Goal: Task Accomplishment & Management: Manage account settings

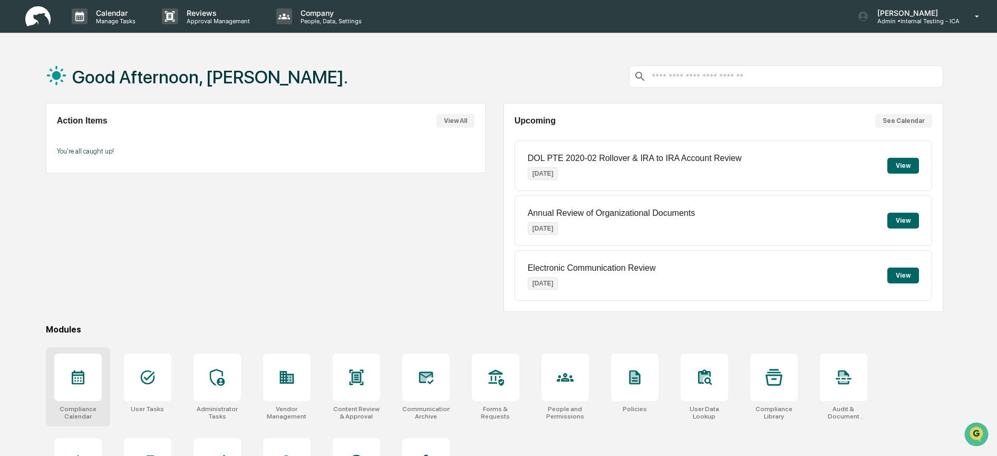
click at [78, 376] on icon at bounding box center [78, 377] width 17 height 17
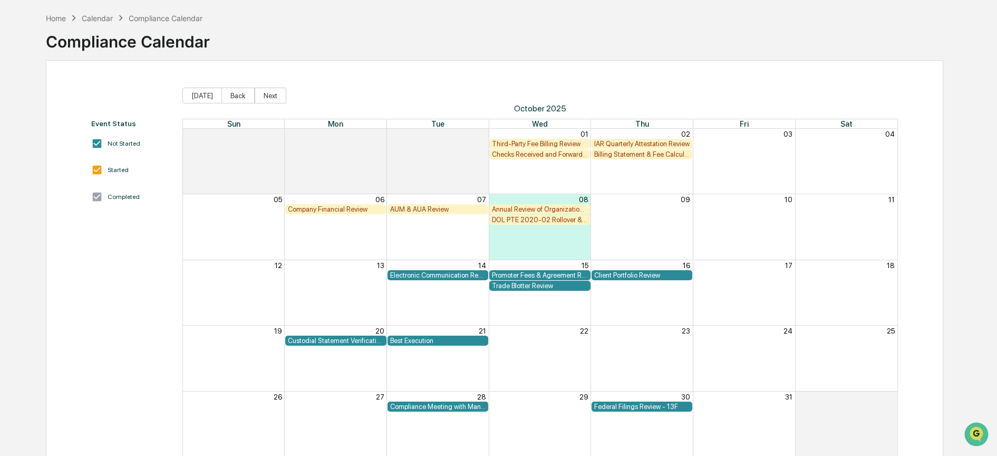
scroll to position [55, 0]
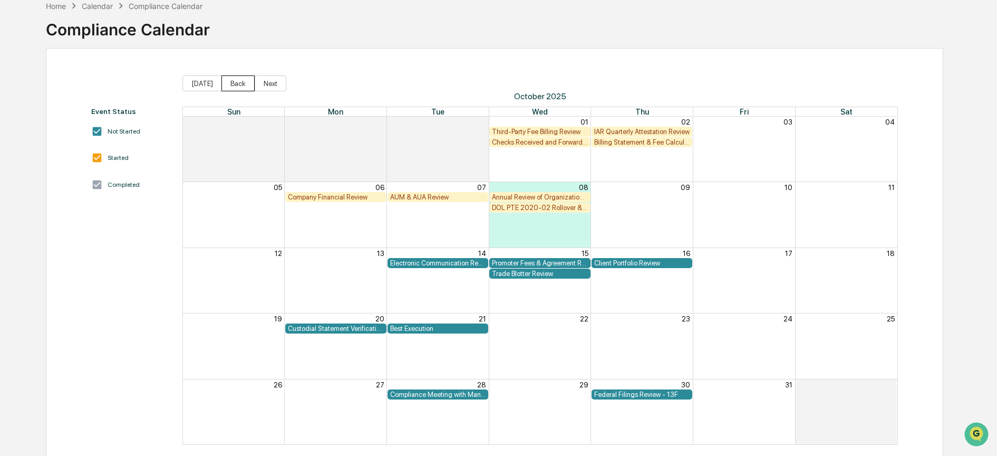
click at [233, 84] on button "Back" at bounding box center [237, 83] width 33 height 16
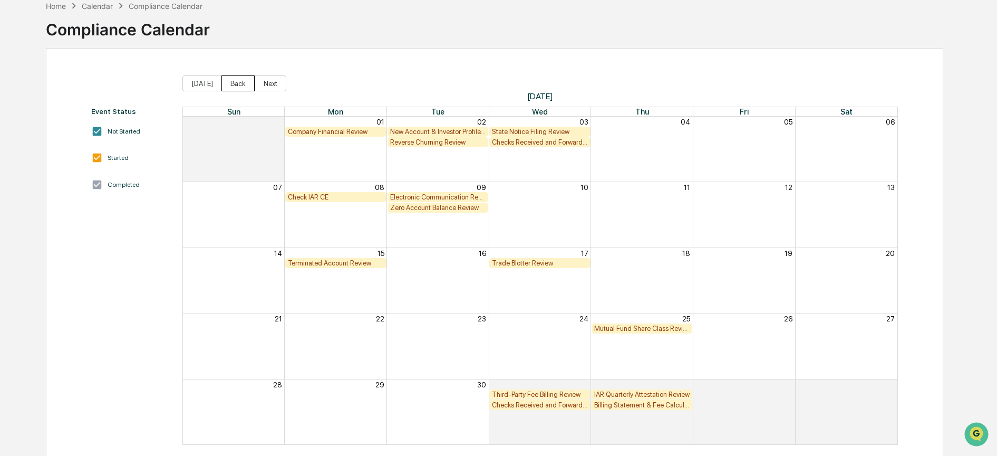
click at [230, 81] on button "Back" at bounding box center [237, 83] width 33 height 16
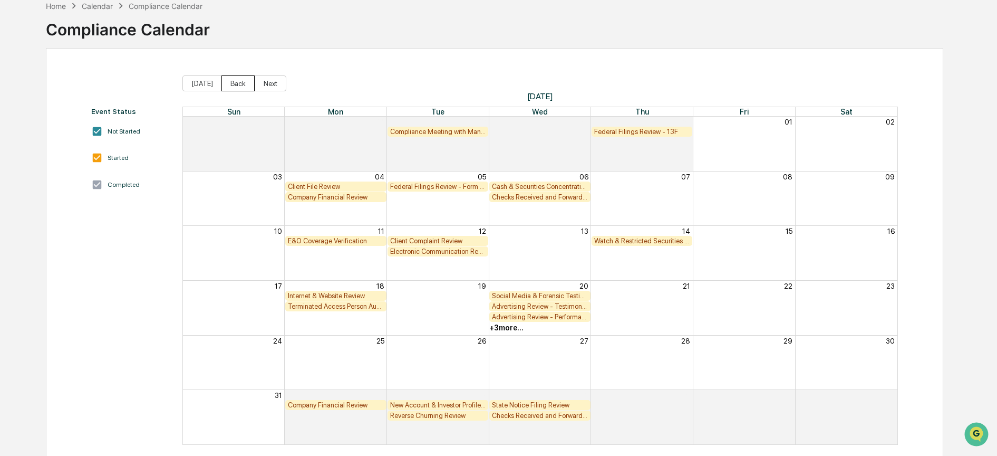
click at [230, 81] on button "Back" at bounding box center [237, 83] width 33 height 16
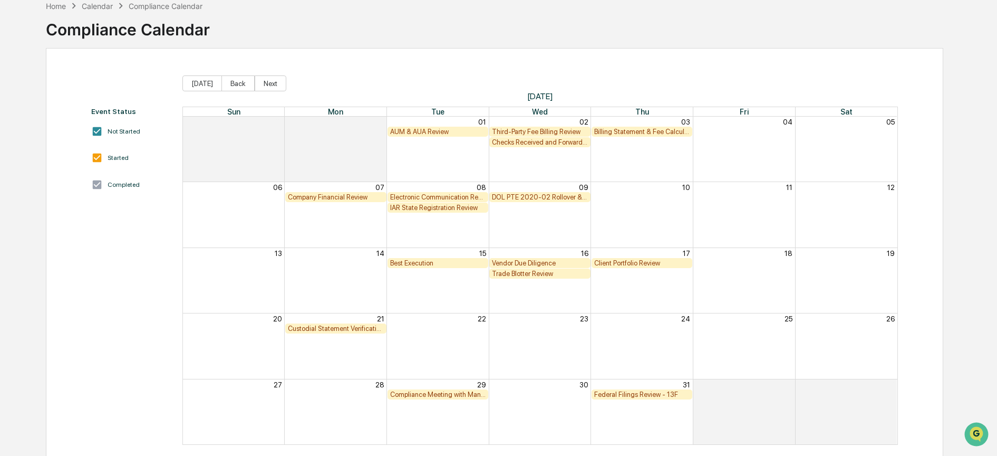
click at [230, 81] on button "Back" at bounding box center [237, 83] width 33 height 16
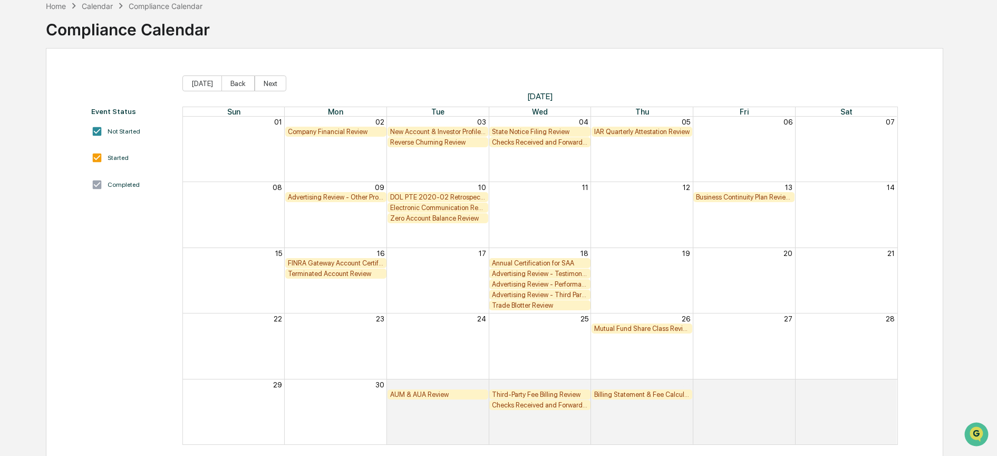
click at [230, 81] on button "Back" at bounding box center [237, 83] width 33 height 16
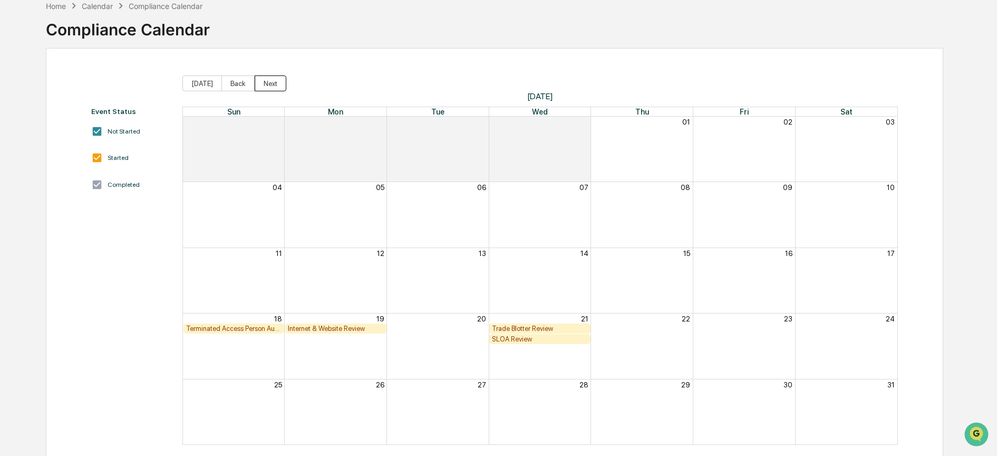
click at [262, 87] on button "Next" at bounding box center [271, 83] width 32 height 16
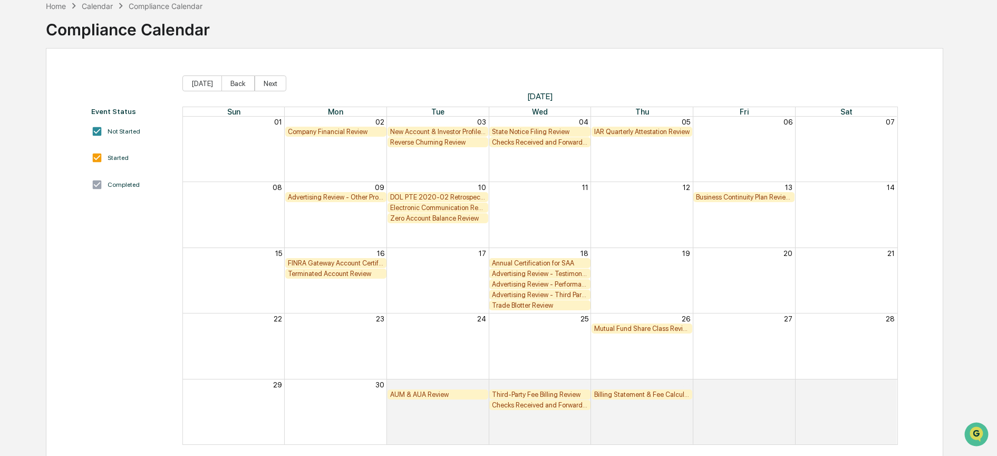
click at [262, 87] on button "Next" at bounding box center [271, 83] width 32 height 16
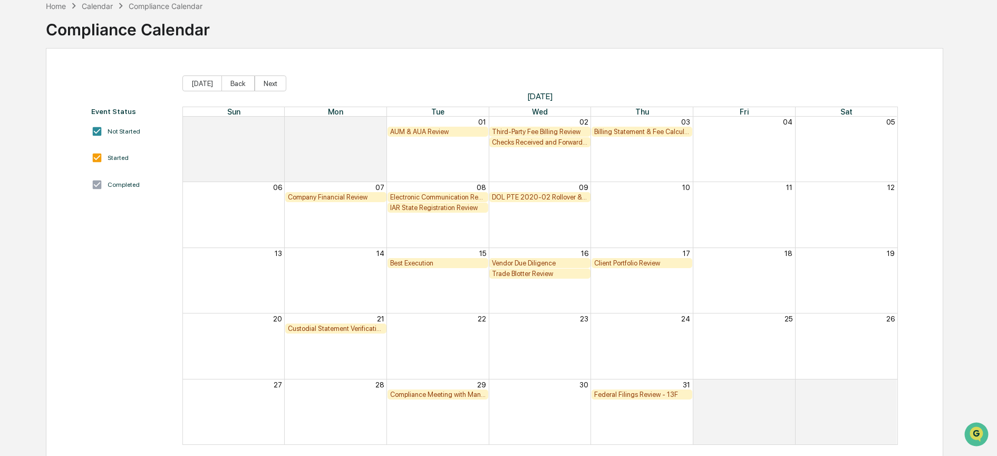
click at [262, 87] on button "Next" at bounding box center [271, 83] width 32 height 16
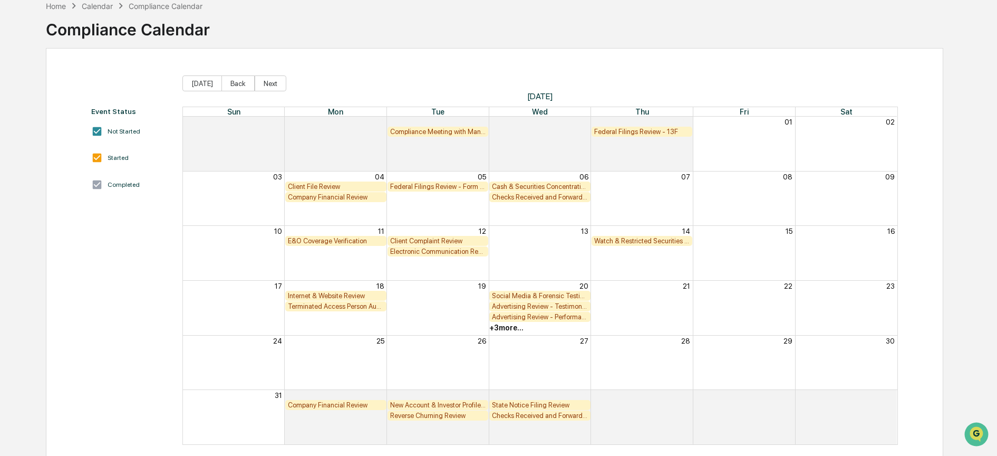
click at [262, 87] on button "Next" at bounding box center [271, 83] width 32 height 16
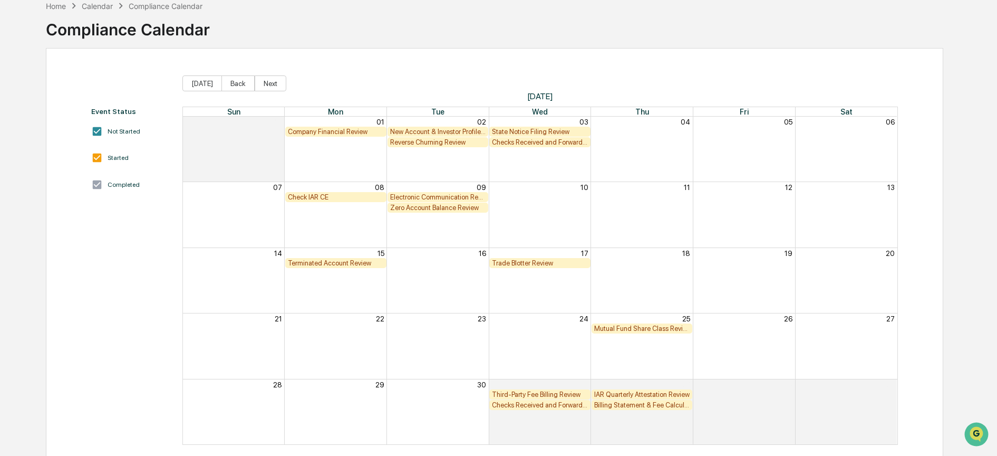
click at [262, 87] on button "Next" at bounding box center [271, 83] width 32 height 16
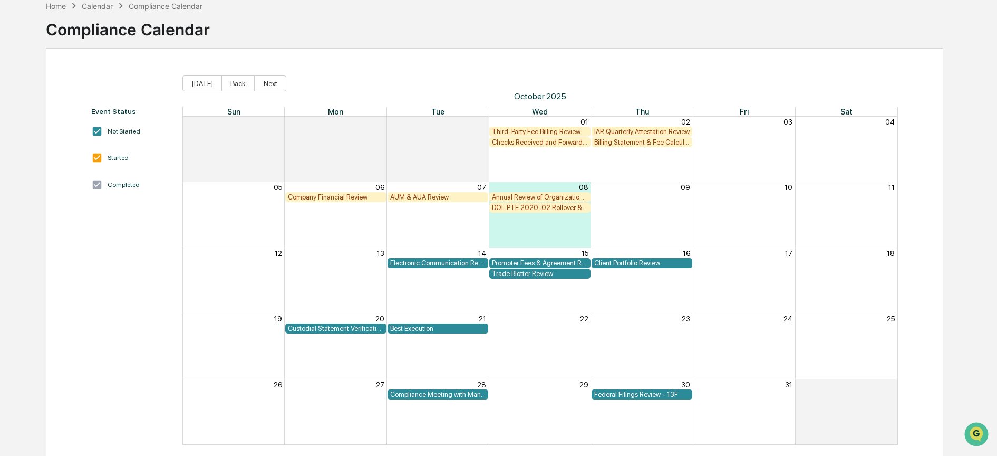
click at [512, 129] on div "Third-Party Fee Billing Review" at bounding box center [540, 132] width 96 height 8
click at [513, 129] on div "Third-Party Fee Billing Review" at bounding box center [540, 132] width 96 height 8
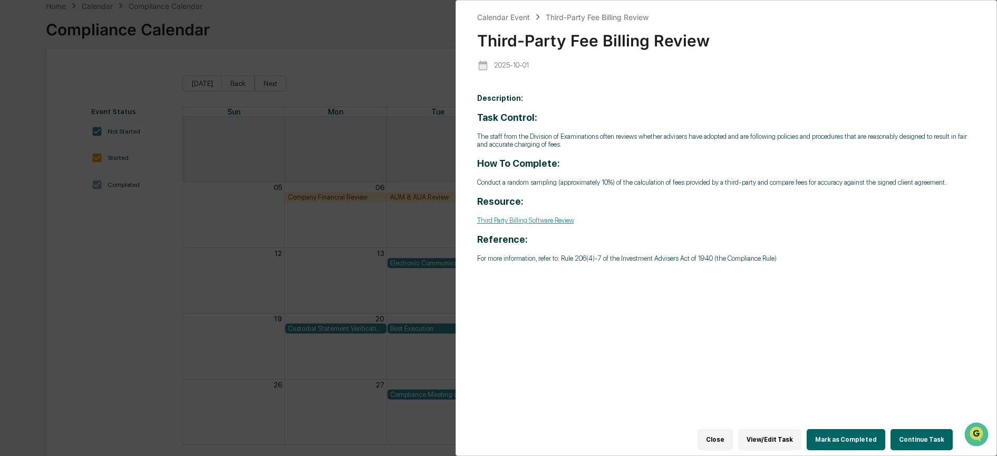
click at [921, 429] on button "Continue Task" at bounding box center [922, 439] width 62 height 21
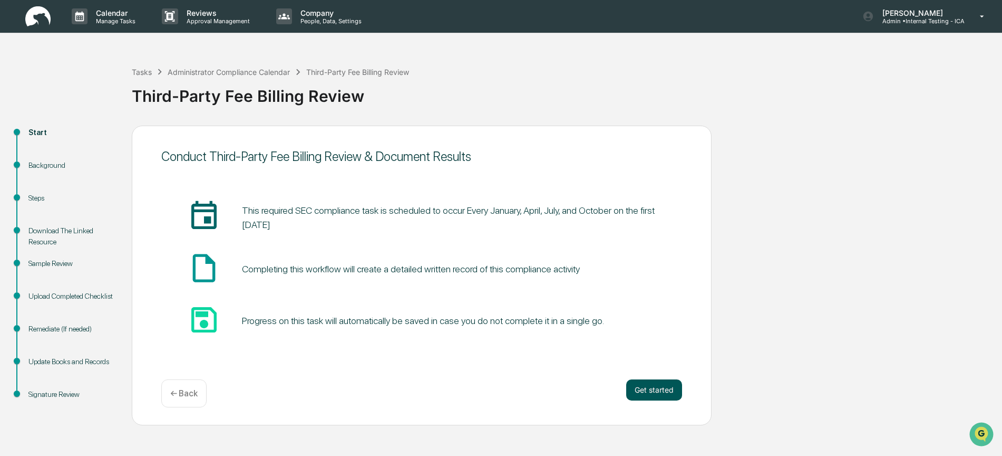
click at [636, 387] on button "Get started" at bounding box center [654, 389] width 56 height 21
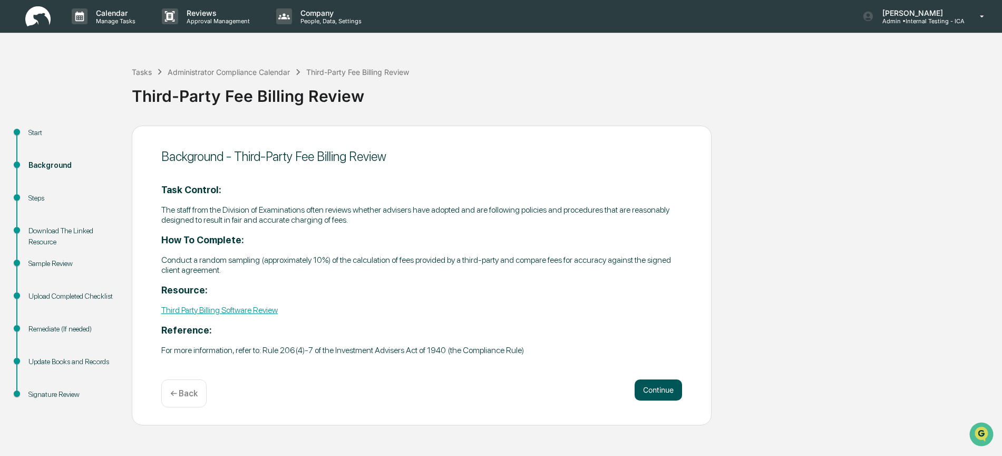
click at [654, 391] on button "Continue" at bounding box center [658, 389] width 47 height 21
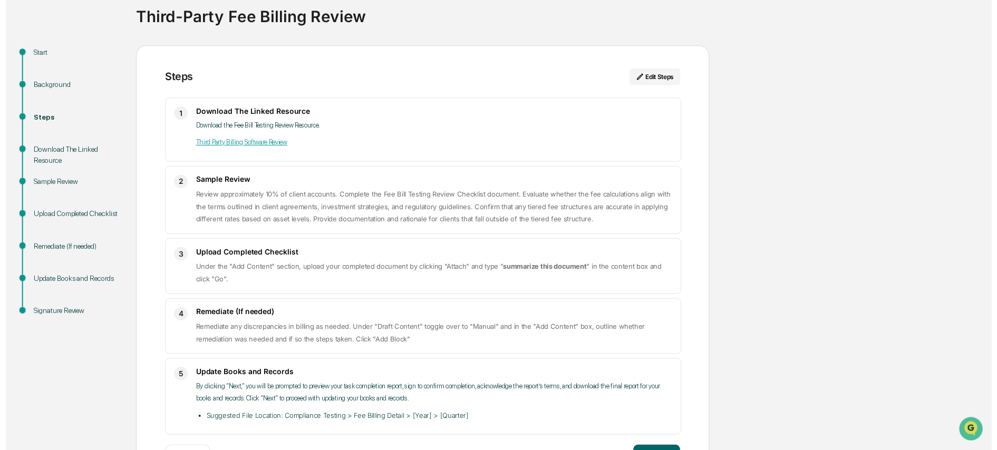
scroll to position [120, 0]
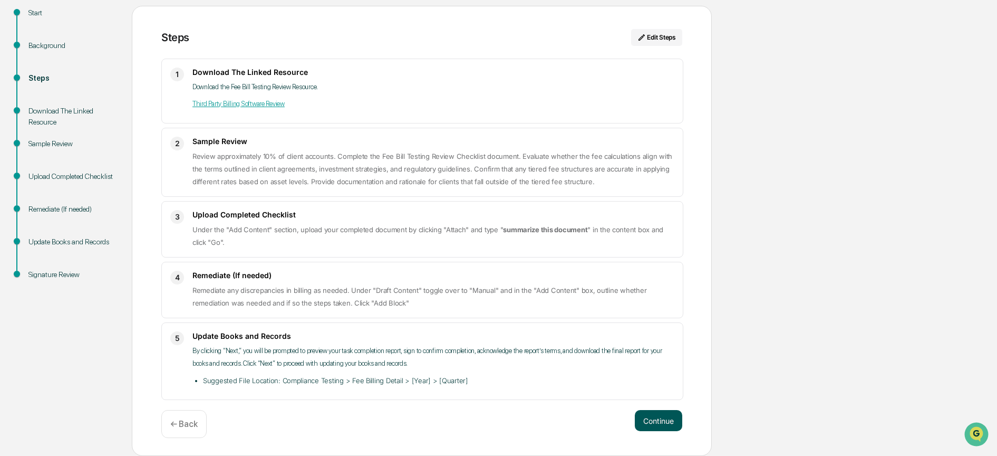
click at [659, 424] on button "Continue" at bounding box center [658, 420] width 47 height 21
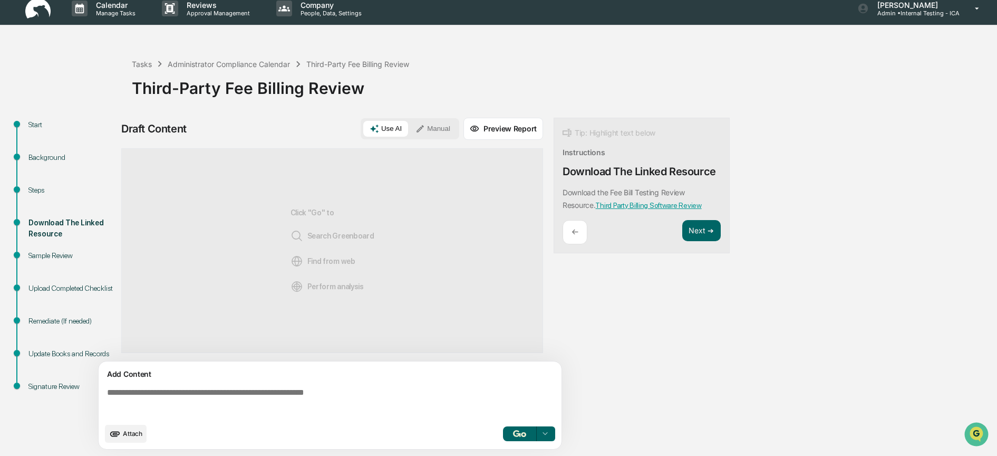
scroll to position [21, 0]
click at [431, 130] on button "Manual" at bounding box center [432, 129] width 47 height 16
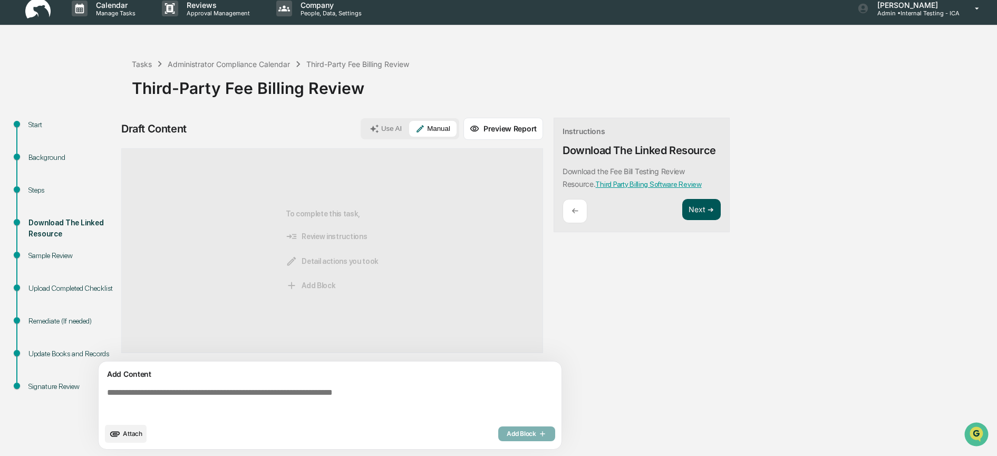
click at [698, 206] on button "Next ➔" at bounding box center [701, 210] width 38 height 22
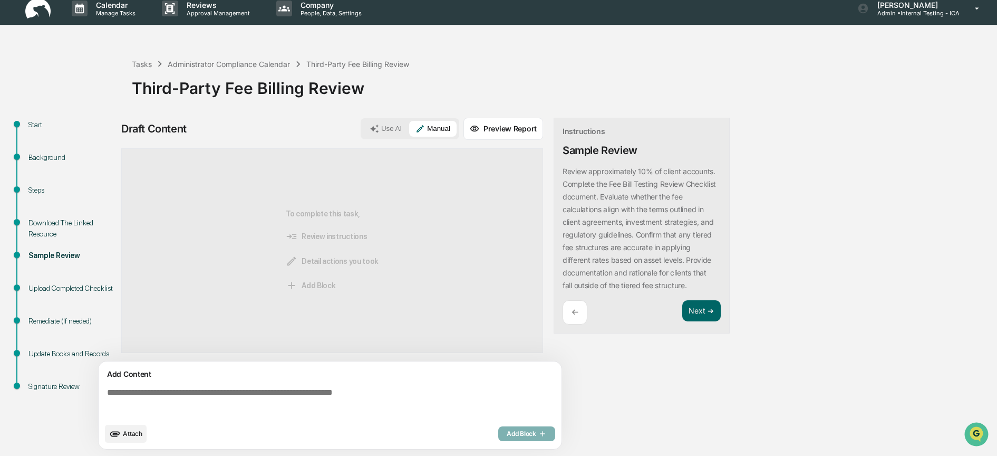
click at [698, 207] on p "Review approximately 10% of client accounts. Complete the Fee Bill Testing Revi…" at bounding box center [639, 228] width 153 height 123
click at [693, 309] on button "Next ➔" at bounding box center [701, 311] width 38 height 22
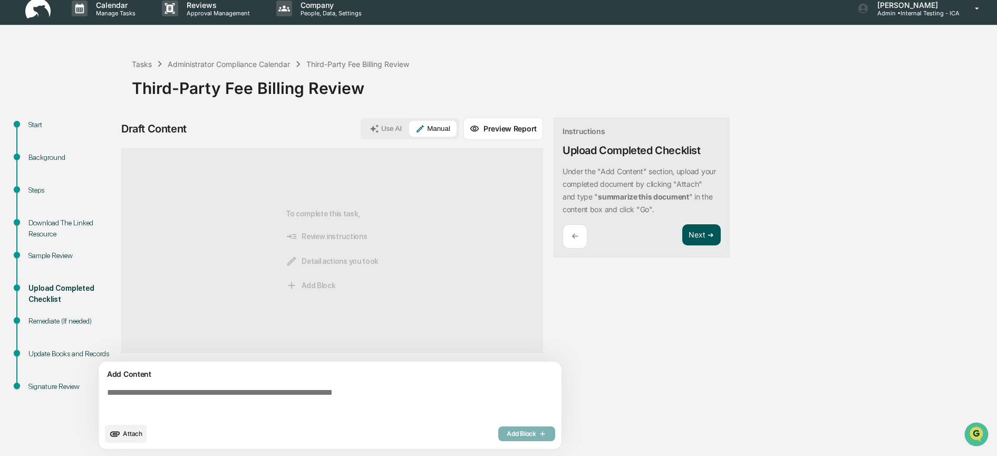
click at [699, 230] on button "Next ➔" at bounding box center [701, 235] width 38 height 22
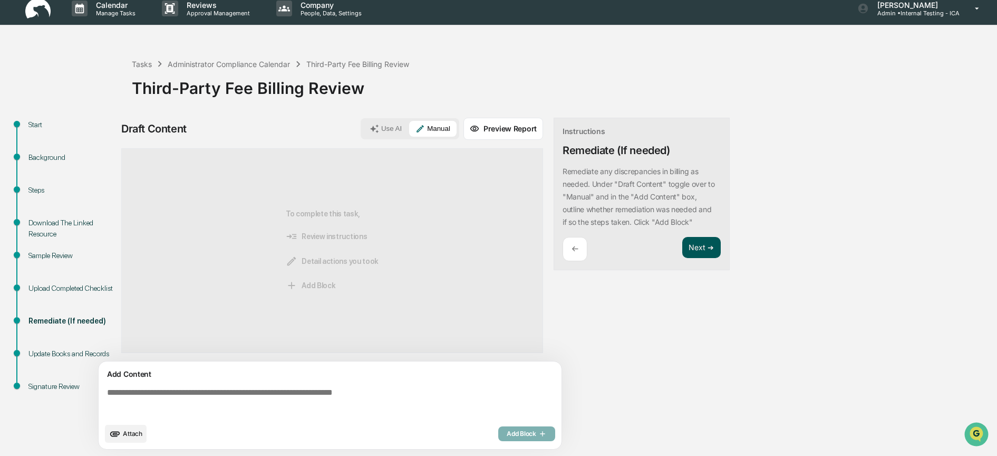
click at [703, 247] on button "Next ➔" at bounding box center [701, 248] width 38 height 22
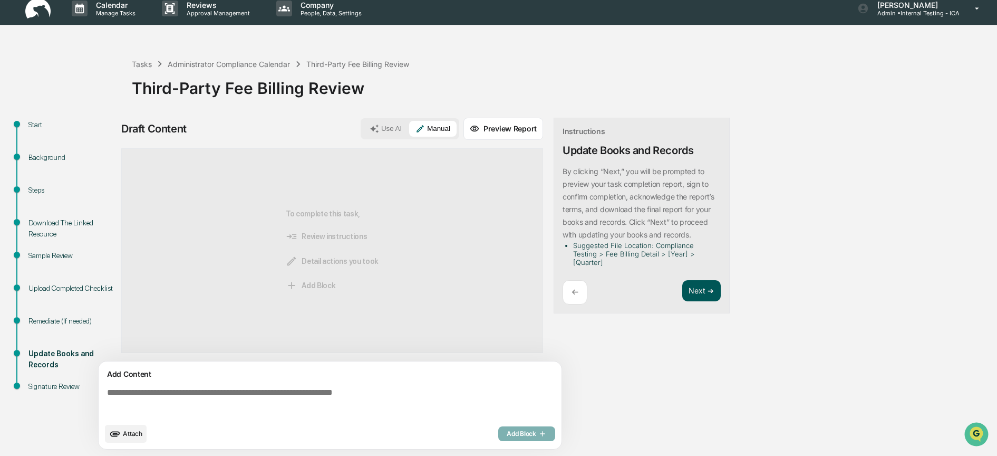
click at [698, 287] on button "Next ➔" at bounding box center [701, 291] width 38 height 22
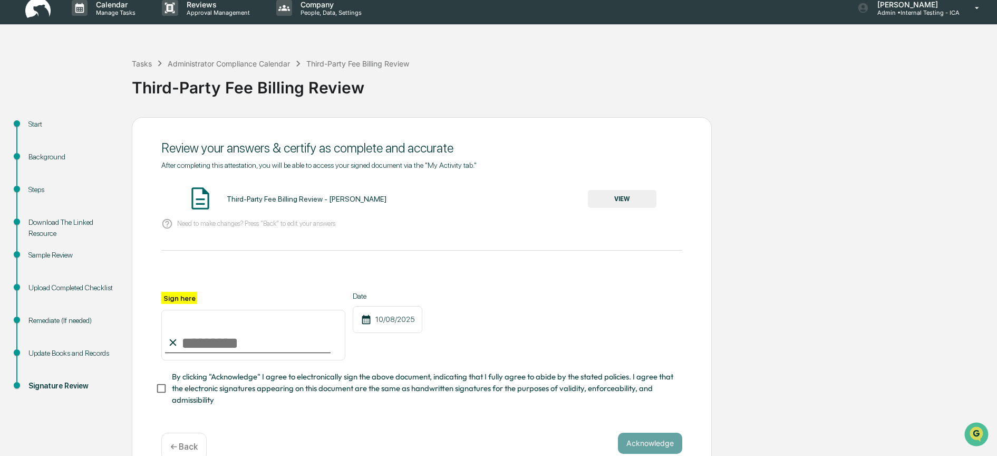
click at [622, 193] on button "VIEW" at bounding box center [622, 199] width 69 height 18
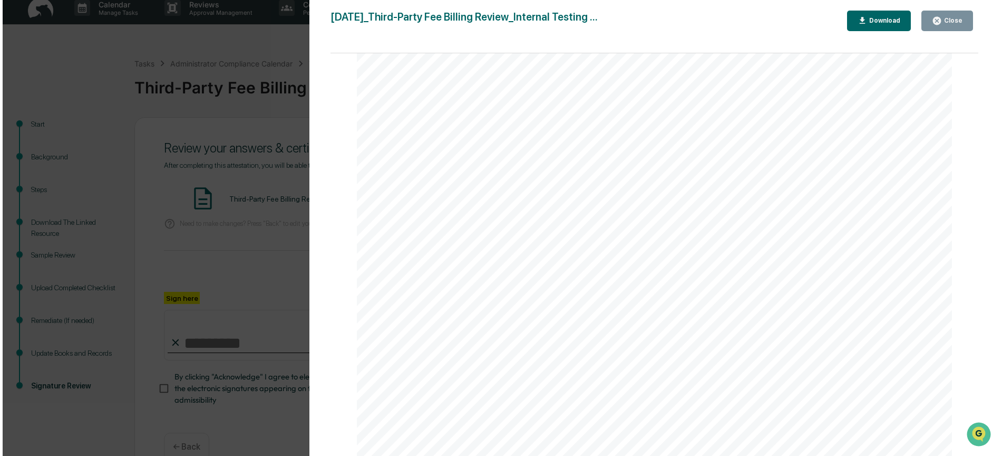
scroll to position [57, 0]
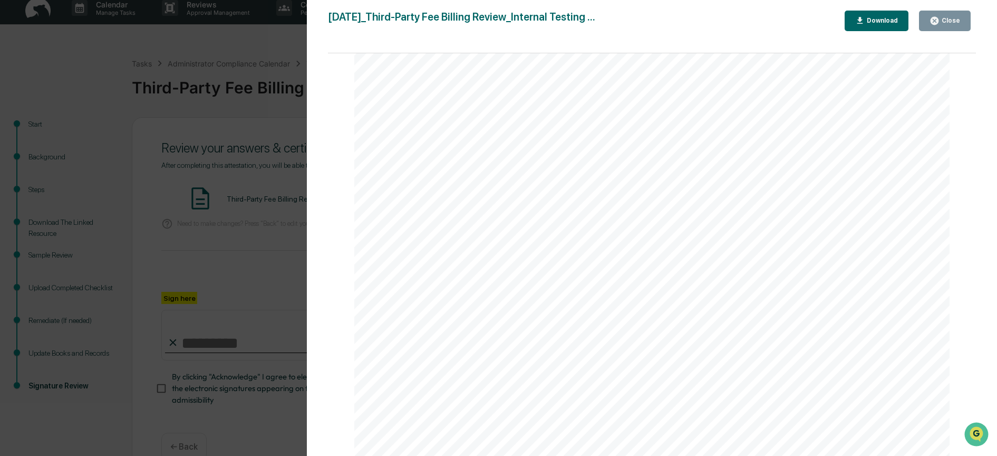
click at [934, 21] on icon "button" at bounding box center [935, 21] width 8 height 8
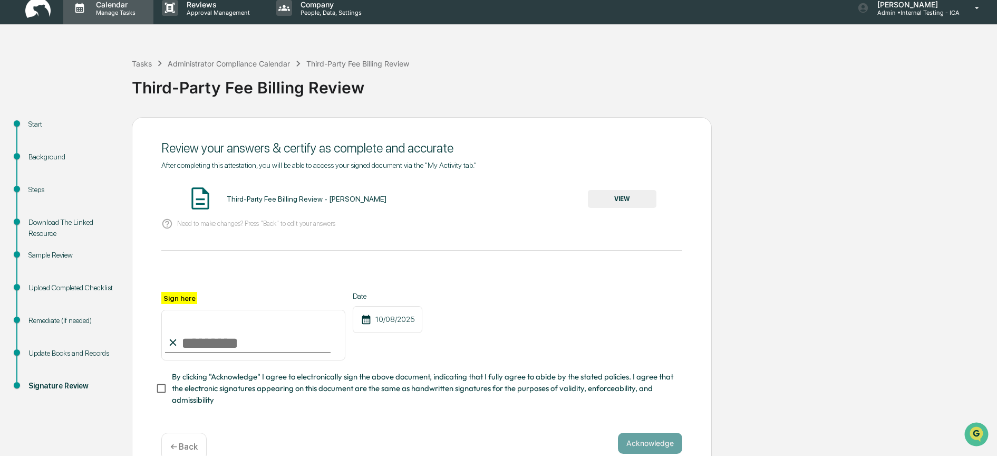
click at [103, 10] on p "Manage Tasks" at bounding box center [114, 12] width 53 height 7
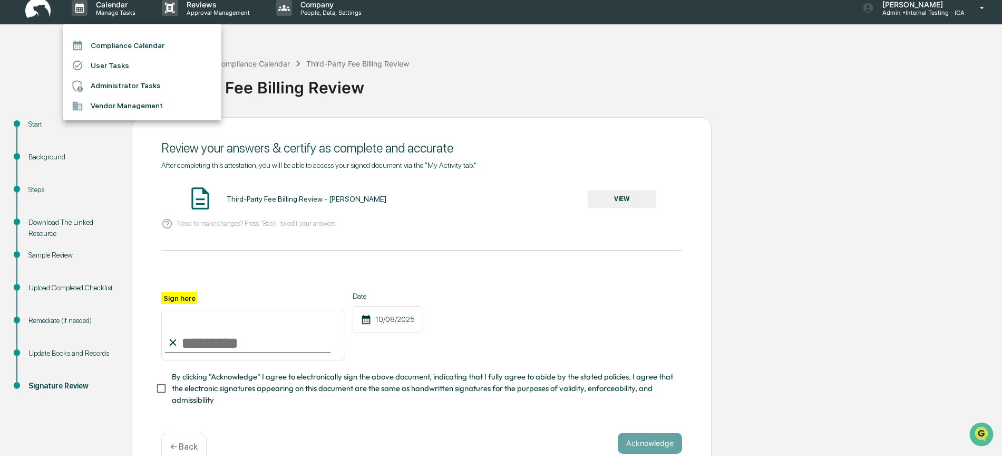
click at [119, 81] on li "Administrator Tasks" at bounding box center [142, 86] width 158 height 20
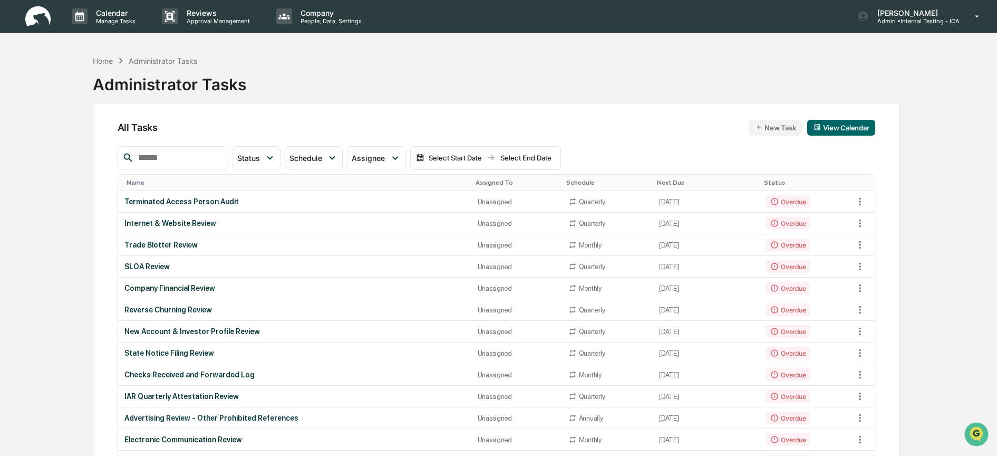
click at [28, 21] on img at bounding box center [37, 16] width 25 height 21
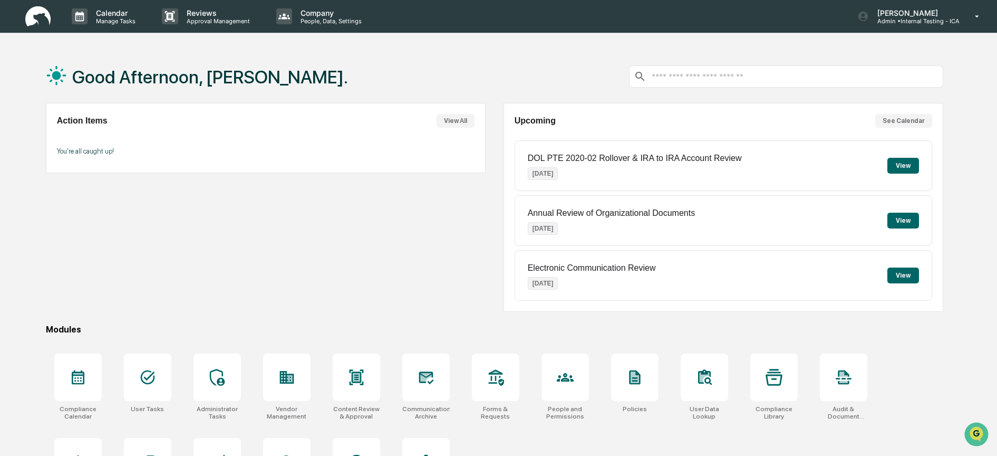
scroll to position [65, 0]
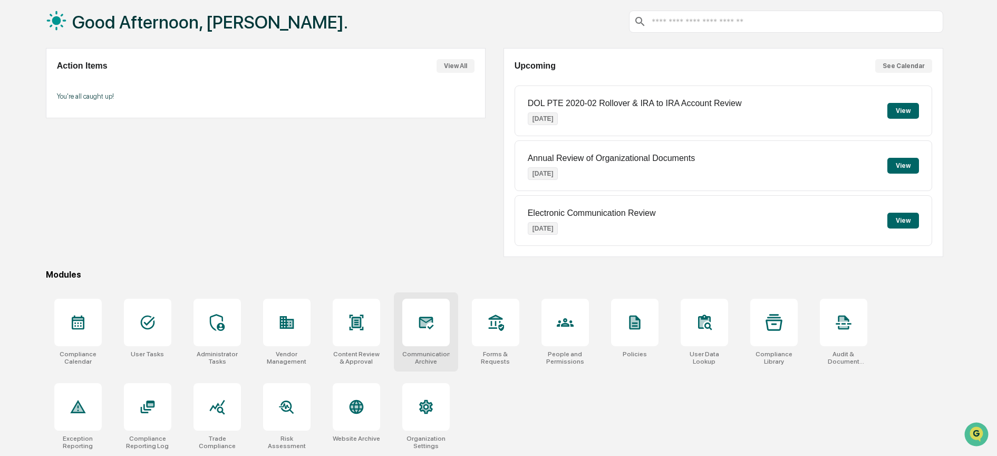
click at [430, 318] on icon at bounding box center [425, 322] width 11 height 8
click at [505, 319] on div at bounding box center [495, 321] width 47 height 47
click at [139, 398] on icon at bounding box center [147, 406] width 17 height 17
click at [218, 314] on icon at bounding box center [217, 322] width 17 height 17
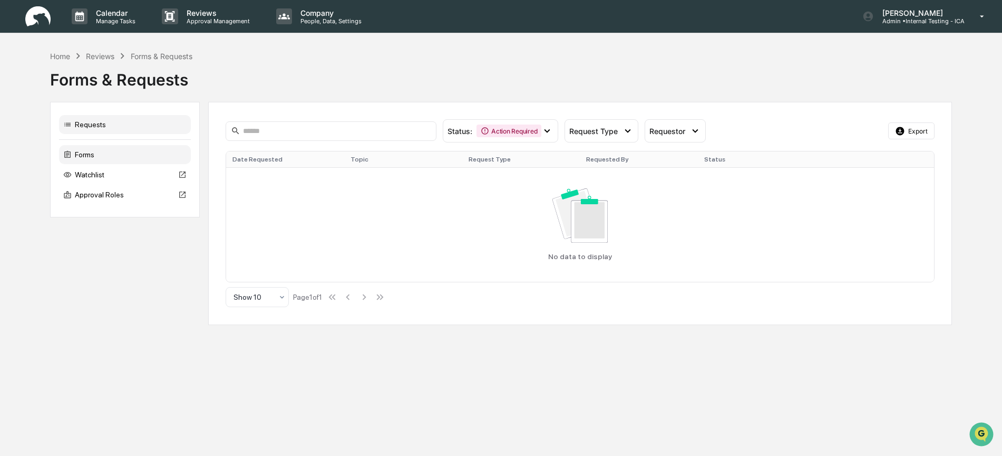
click at [84, 153] on div "Forms" at bounding box center [125, 154] width 132 height 19
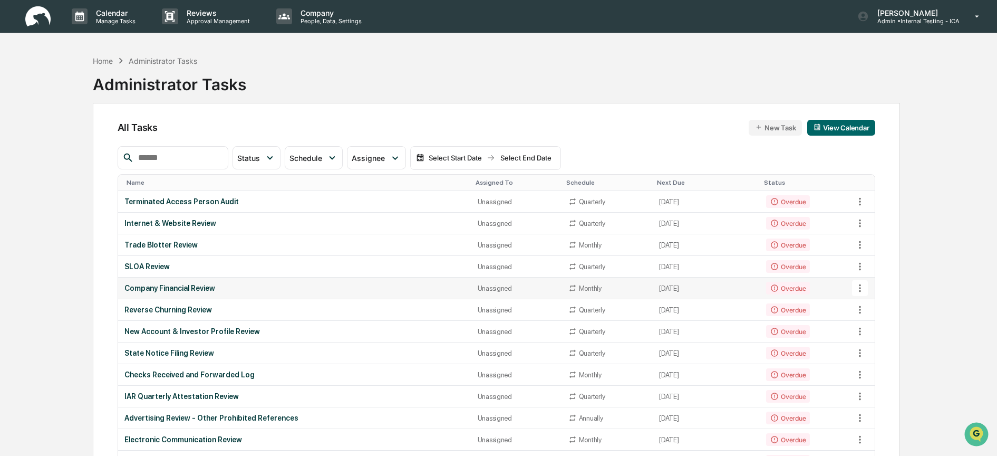
click at [182, 287] on div "Company Financial Review" at bounding box center [294, 288] width 341 height 8
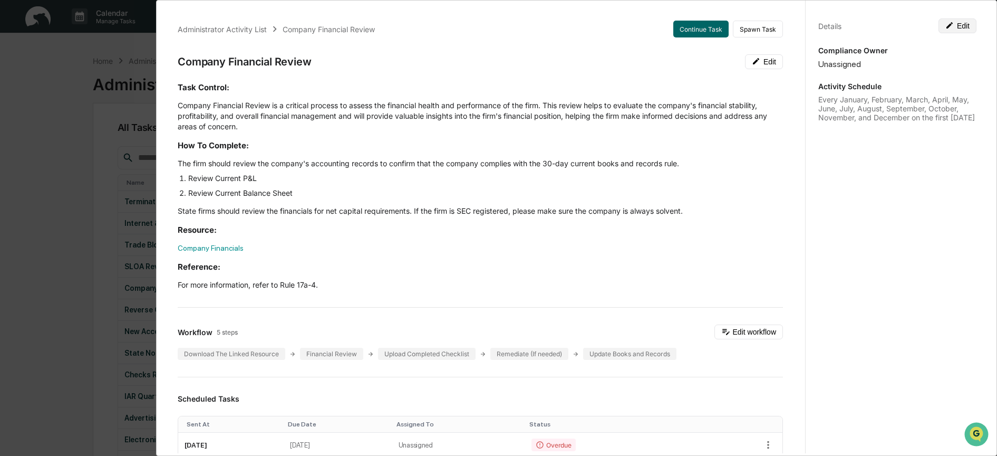
click at [957, 26] on button "Edit" at bounding box center [958, 25] width 38 height 15
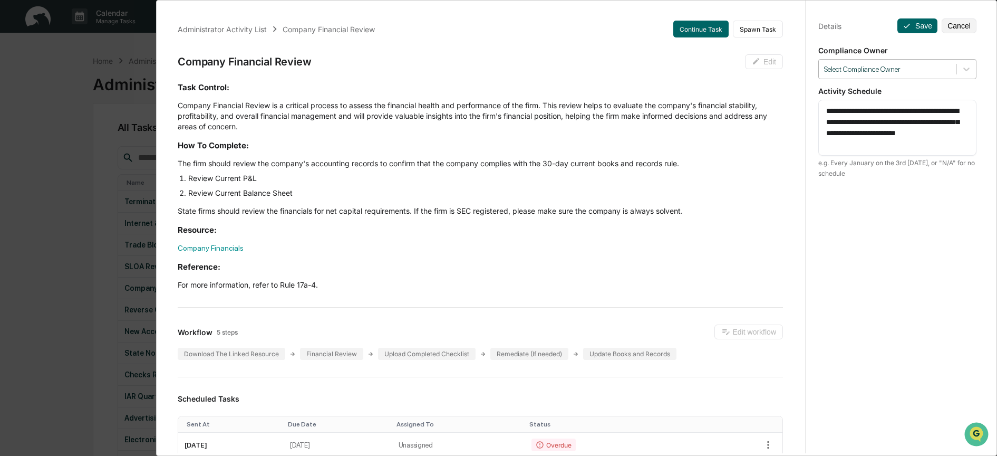
click at [934, 70] on div at bounding box center [887, 69] width 127 height 10
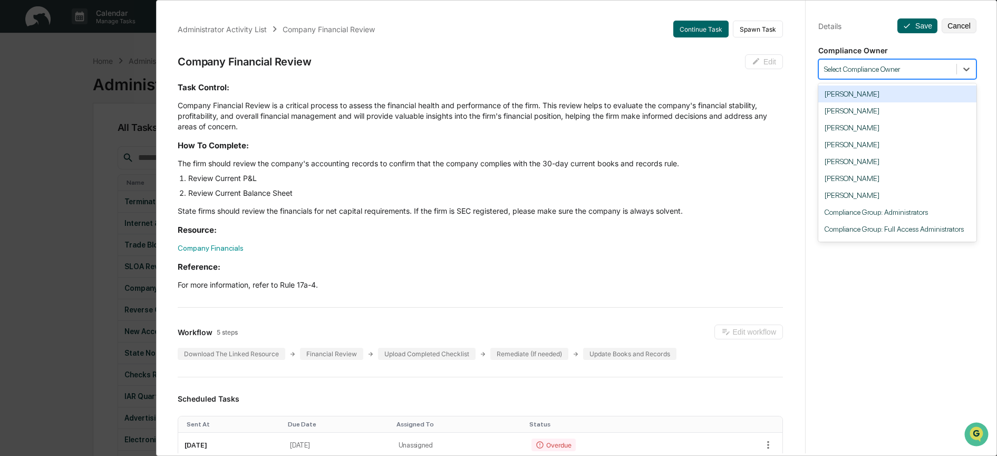
click at [744, 156] on div "Task Control: Company Financial Review is a critical process to assess the fina…" at bounding box center [480, 186] width 605 height 208
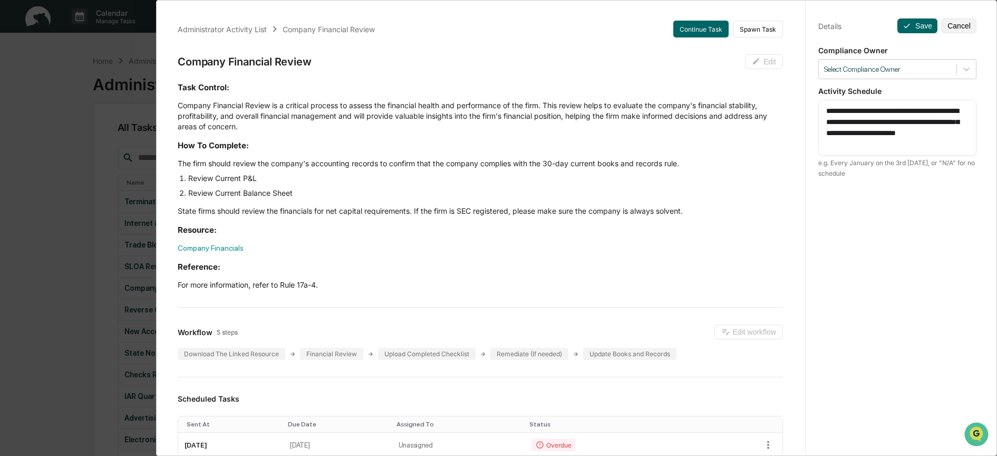
drag, startPoint x: 875, startPoint y: 112, endPoint x: 933, endPoint y: 114, distance: 58.0
click at [933, 114] on textarea "**********" at bounding box center [897, 127] width 142 height 44
click at [849, 206] on div "**********" at bounding box center [897, 237] width 184 height 481
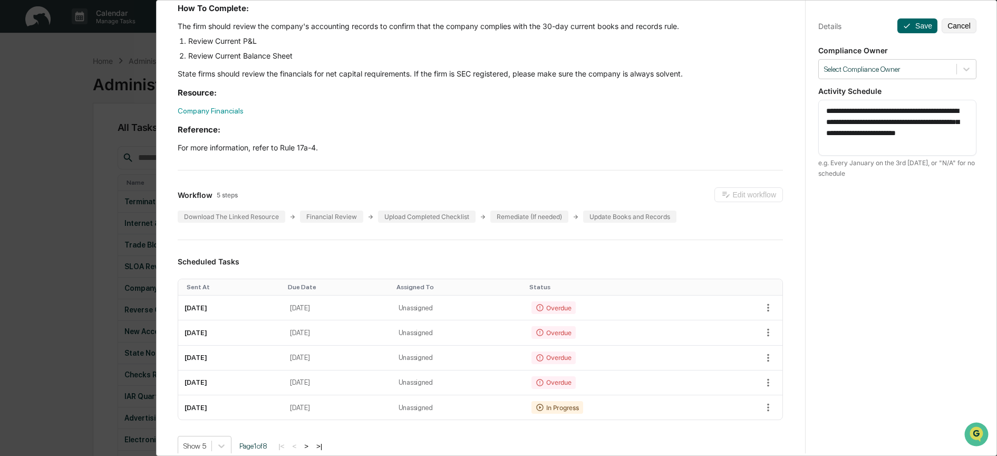
scroll to position [336, 0]
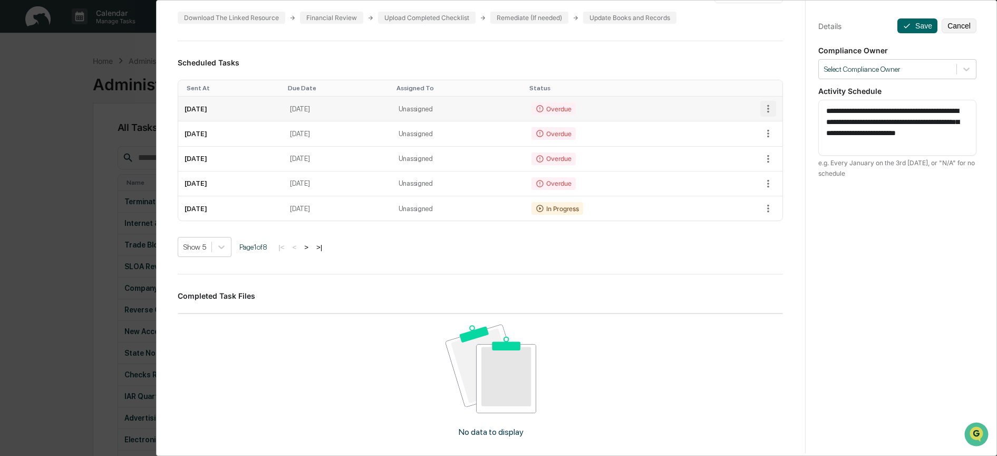
click at [763, 110] on icon "button" at bounding box center [769, 109] width 12 height 12
click at [775, 123] on li "Mark as Completed" at bounding box center [799, 127] width 87 height 20
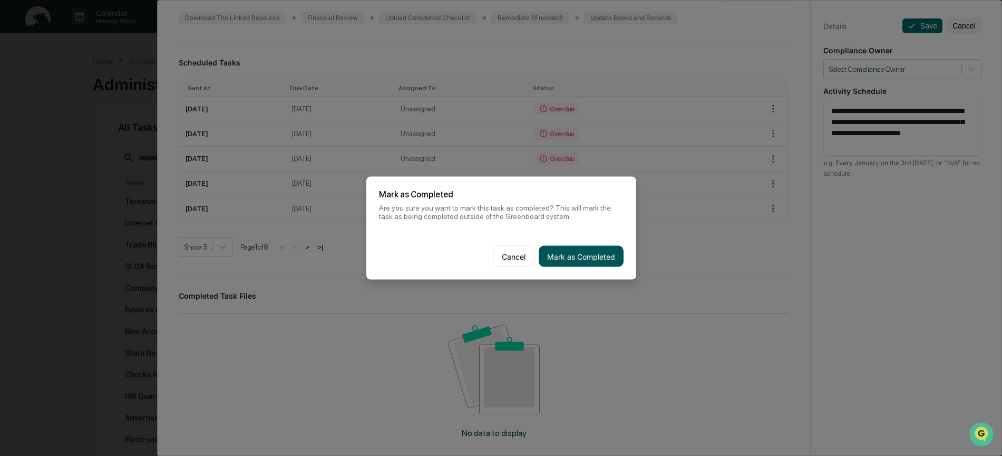
click at [593, 250] on button "Mark as Completed" at bounding box center [581, 256] width 85 height 21
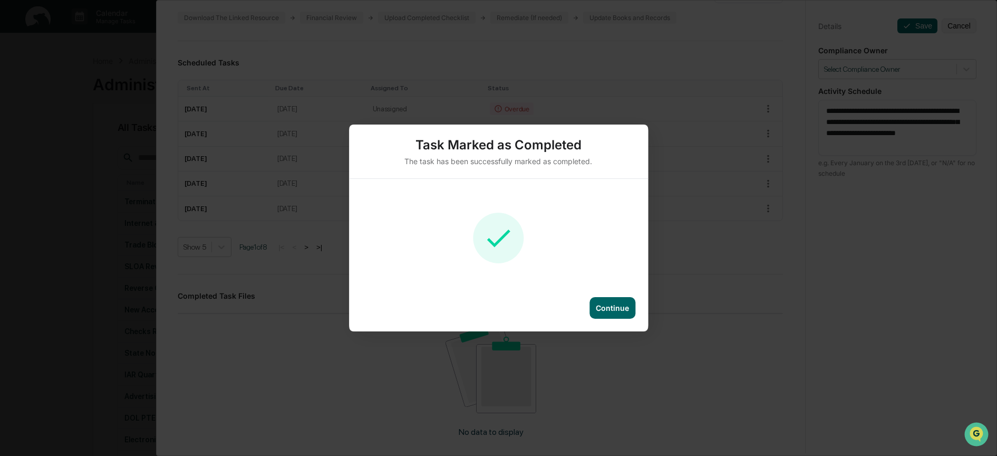
click at [623, 307] on div "Continue" at bounding box center [612, 307] width 33 height 9
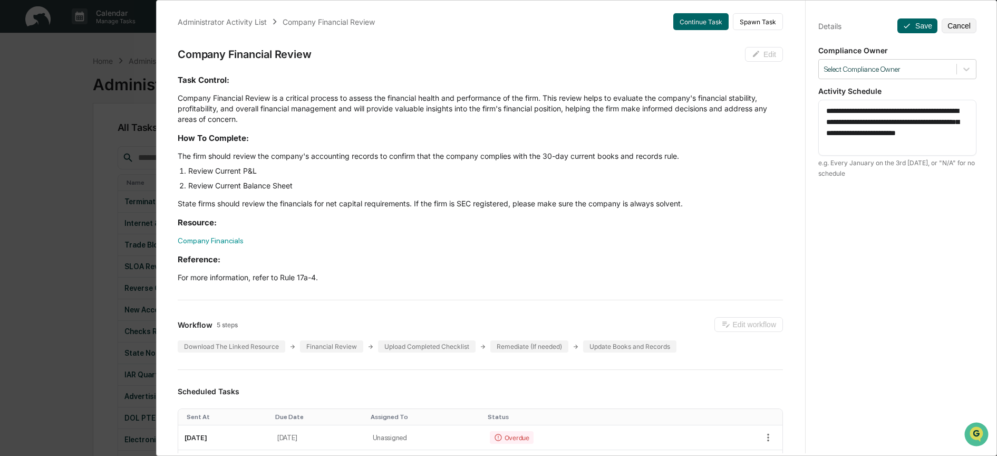
scroll to position [0, 0]
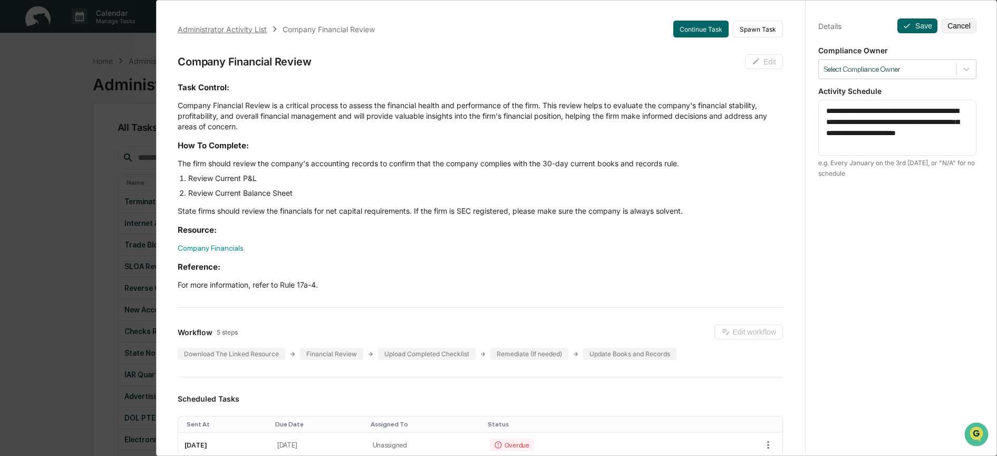
click at [226, 32] on div "Administrator Activity List" at bounding box center [222, 29] width 89 height 9
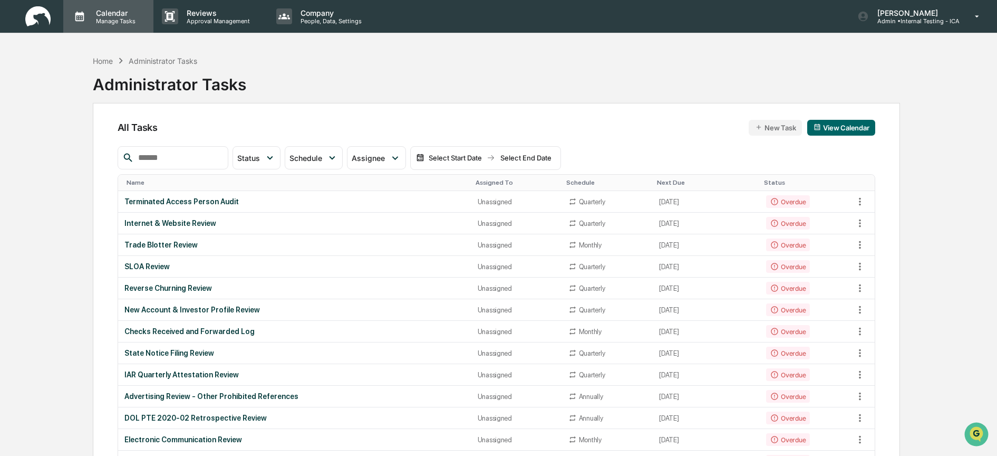
click at [105, 7] on div "Calendar Manage Tasks" at bounding box center [108, 16] width 90 height 33
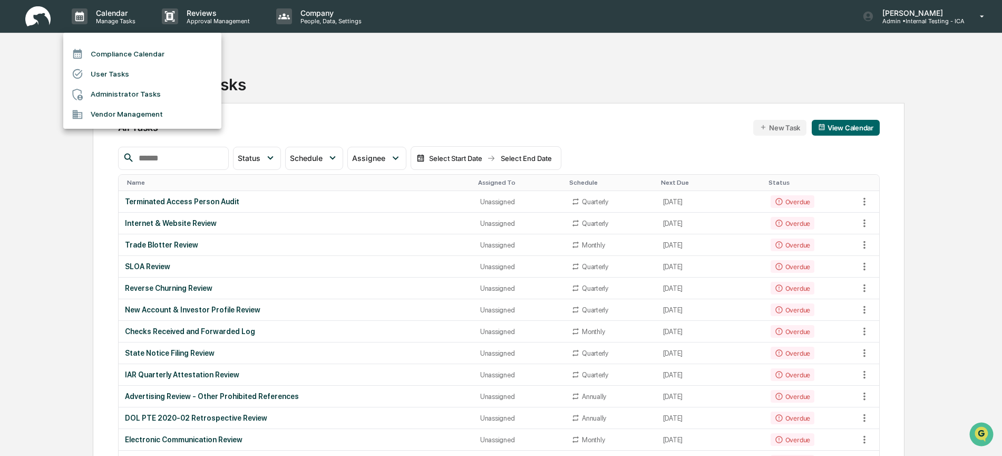
click at [110, 56] on li "Compliance Calendar" at bounding box center [142, 54] width 158 height 20
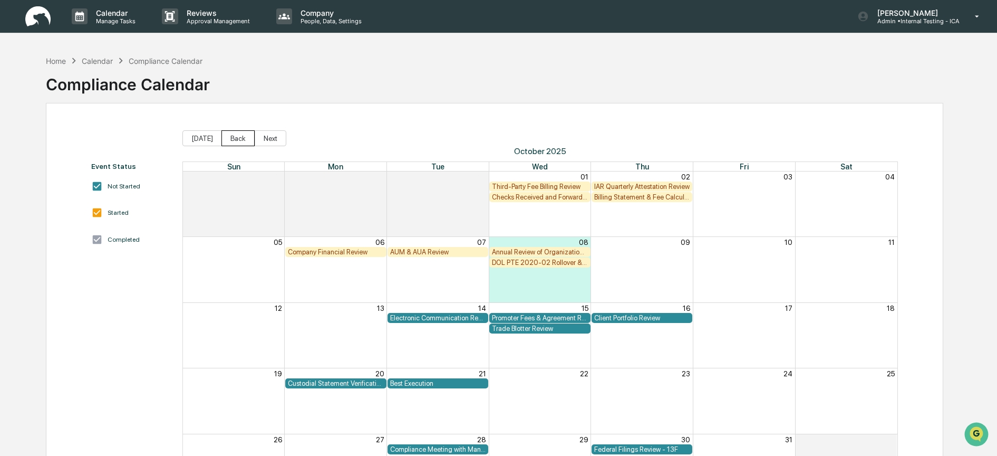
click at [230, 139] on button "Back" at bounding box center [237, 138] width 33 height 16
